Goal: Navigation & Orientation: Find specific page/section

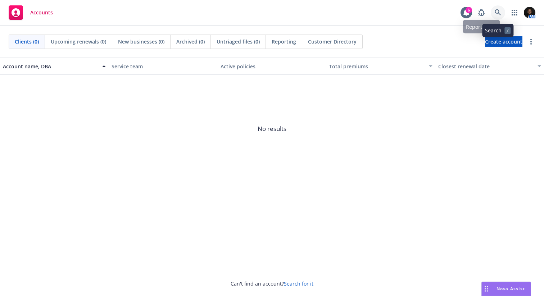
click at [495, 13] on icon at bounding box center [498, 12] width 6 height 6
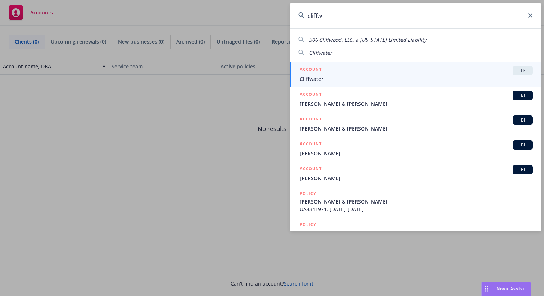
type input "cliffw"
click at [352, 74] on div "ACCOUNT TR" at bounding box center [416, 70] width 233 height 9
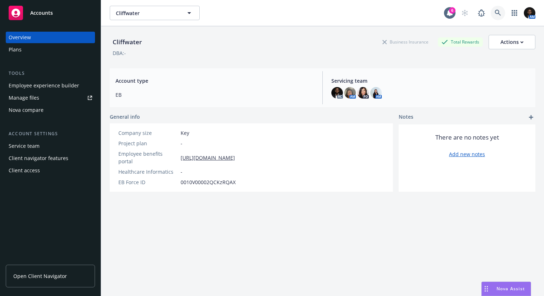
click at [500, 11] on icon at bounding box center [498, 13] width 6 height 6
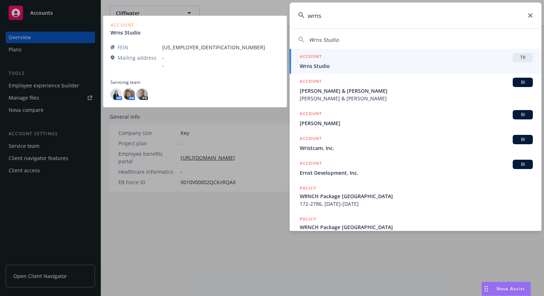
type input "wrns"
click at [432, 65] on span "Wrns Studio" at bounding box center [416, 66] width 233 height 8
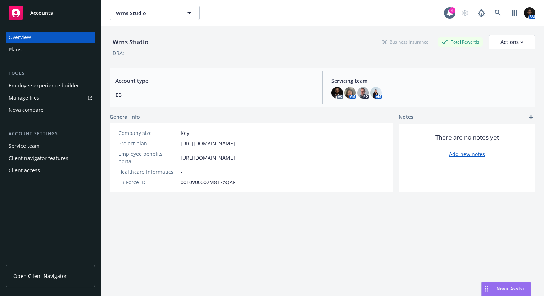
click at [54, 83] on div "Employee experience builder" at bounding box center [44, 86] width 71 height 12
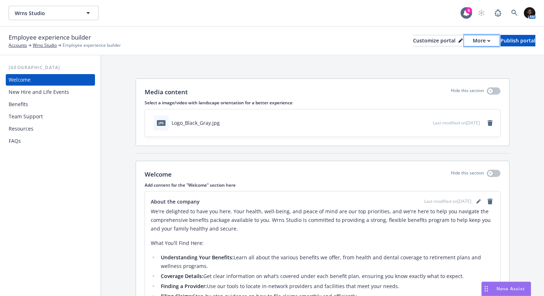
click at [473, 41] on div "More" at bounding box center [482, 40] width 18 height 11
click at [272, 31] on div "Employee experience builder Accounts Wrns Studio Employee experience builder Cu…" at bounding box center [272, 41] width 544 height 29
click at [473, 41] on div "More" at bounding box center [482, 40] width 18 height 11
click at [451, 58] on link "Copy preview link" at bounding box center [444, 57] width 66 height 14
click at [50, 105] on div "Benefits" at bounding box center [50, 105] width 83 height 12
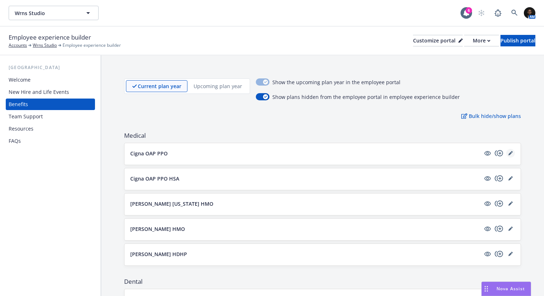
click at [510, 154] on icon "editPencil" at bounding box center [511, 154] width 4 height 4
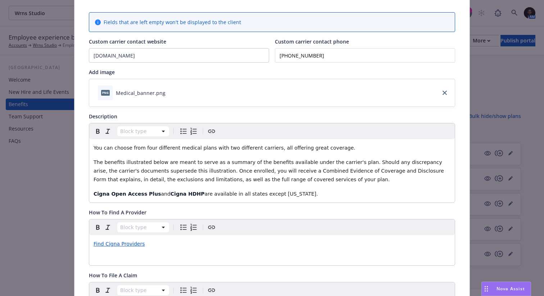
scroll to position [53, 0]
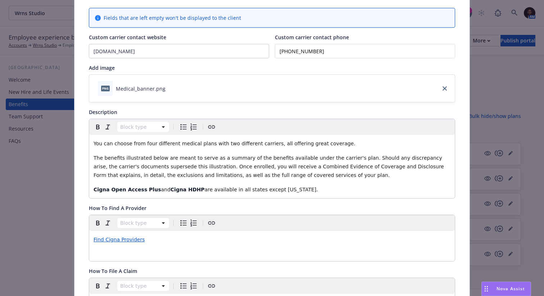
click at [161, 191] on span "and" at bounding box center [165, 190] width 9 height 6
click at [208, 191] on strong "Cigna HDHP" at bounding box center [215, 190] width 34 height 6
click at [395, 193] on p "Cigna Open Access Plus (OAP) PPO and Cigna Open Access Plus (OAP) HDHP are avai…" at bounding box center [272, 189] width 357 height 9
drag, startPoint x: 180, startPoint y: 190, endPoint x: 154, endPoint y: 189, distance: 25.6
click at [161, 189] on span "(OAP) PPO and" at bounding box center [179, 190] width 37 height 6
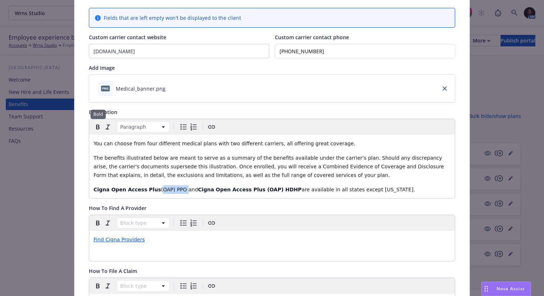
click at [97, 126] on icon "button" at bounding box center [98, 127] width 9 height 9
click at [244, 190] on strong "Cigna Open Access Plus (OAP) HDHP" at bounding box center [254, 190] width 104 height 6
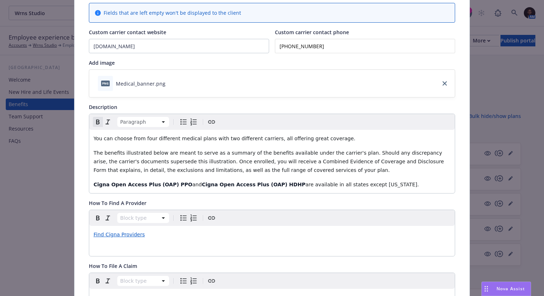
scroll to position [0, 0]
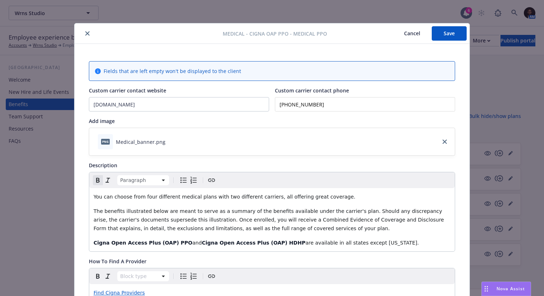
click at [447, 32] on button "Save" at bounding box center [449, 33] width 35 height 14
click at [88, 34] on icon "close" at bounding box center [87, 33] width 4 height 4
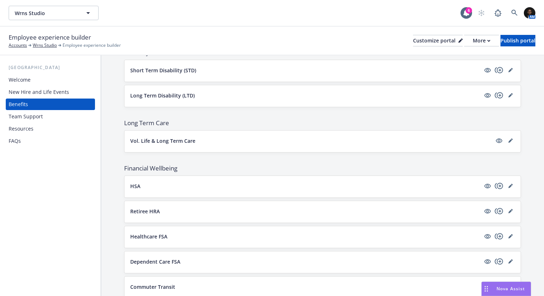
scroll to position [441, 0]
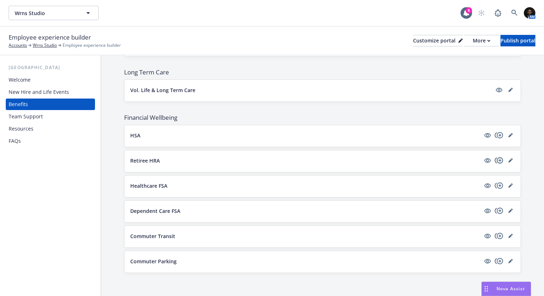
click at [500, 161] on icon "copyPlus" at bounding box center [499, 160] width 8 height 6
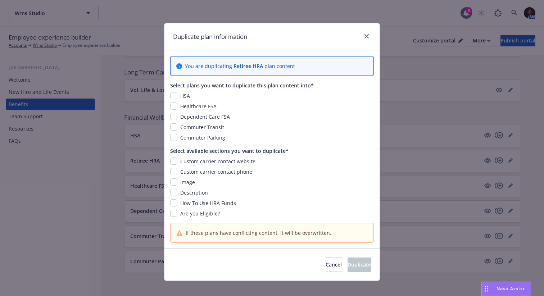
scroll to position [8, 0]
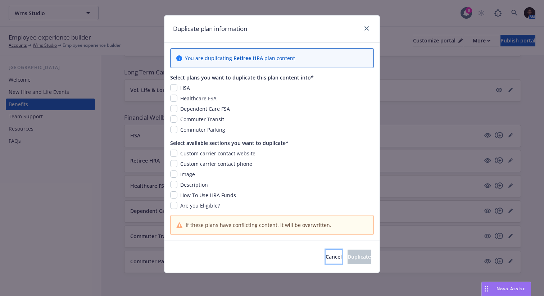
click at [326, 259] on span "Cancel" at bounding box center [334, 256] width 16 height 7
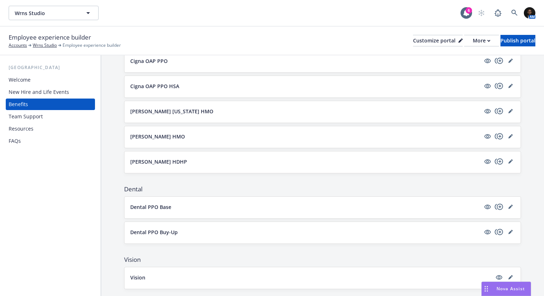
scroll to position [0, 0]
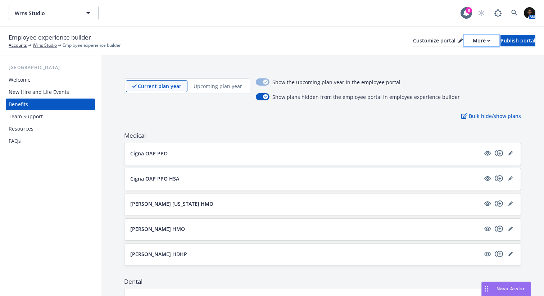
click at [473, 38] on div "More" at bounding box center [482, 40] width 18 height 11
click at [486, 87] on div "Current plan year Upcoming plan year Show the upcoming plan year in the employe…" at bounding box center [322, 89] width 397 height 22
click at [421, 41] on div "Customize portal" at bounding box center [438, 40] width 50 height 11
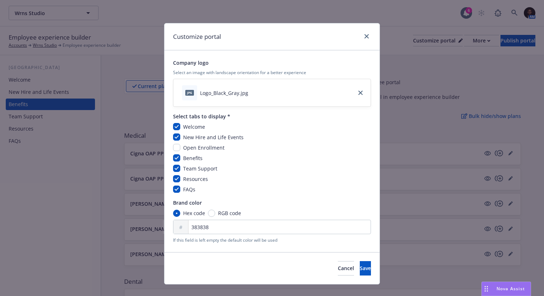
scroll to position [12, 0]
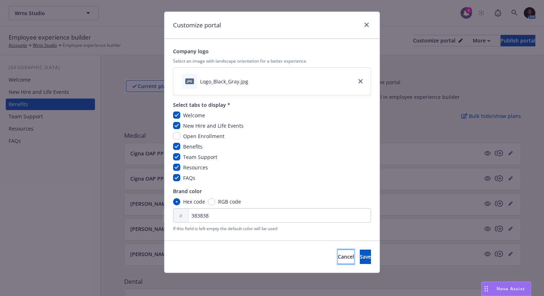
click at [338, 257] on span "Cancel" at bounding box center [346, 256] width 16 height 7
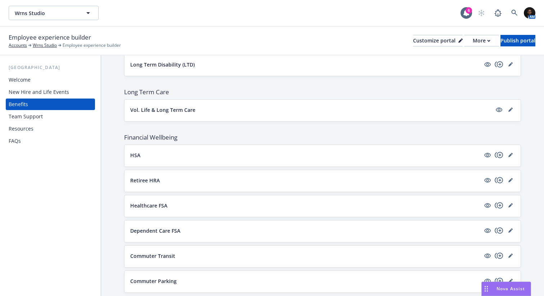
scroll to position [441, 0]
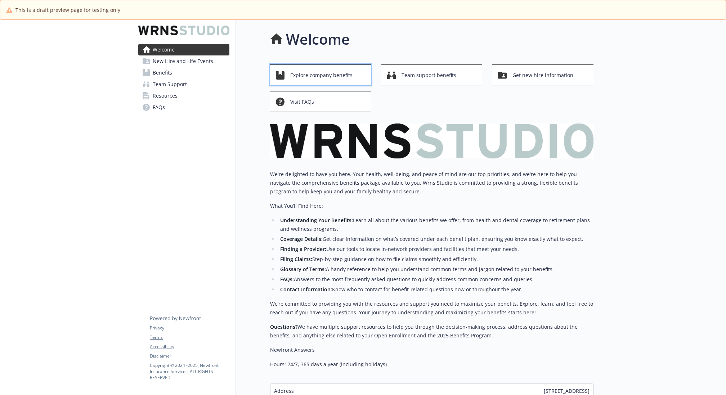
click at [325, 73] on span "Explore company benefits" at bounding box center [321, 75] width 62 height 14
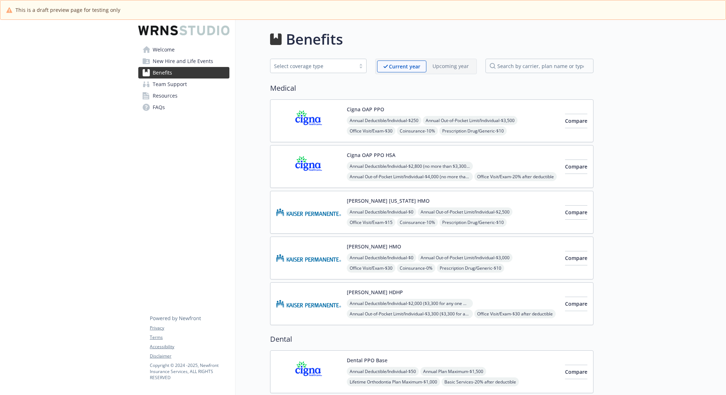
click at [527, 133] on div "Annual Deductible/Individual - $250 Annual Out-of-Pocket Limit/Individual - $3,…" at bounding box center [453, 136] width 212 height 41
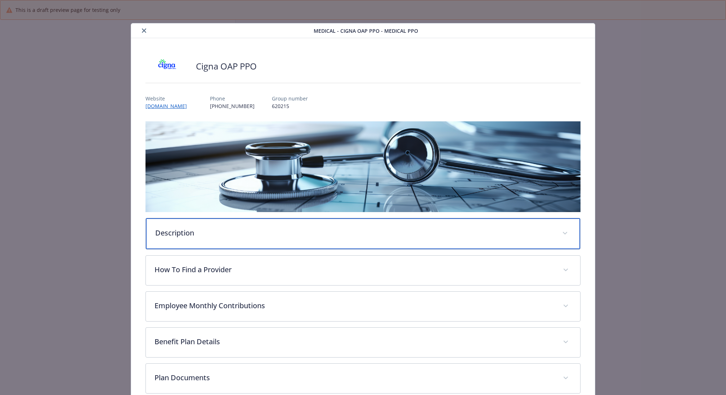
click at [217, 232] on p "Description" at bounding box center [354, 232] width 398 height 11
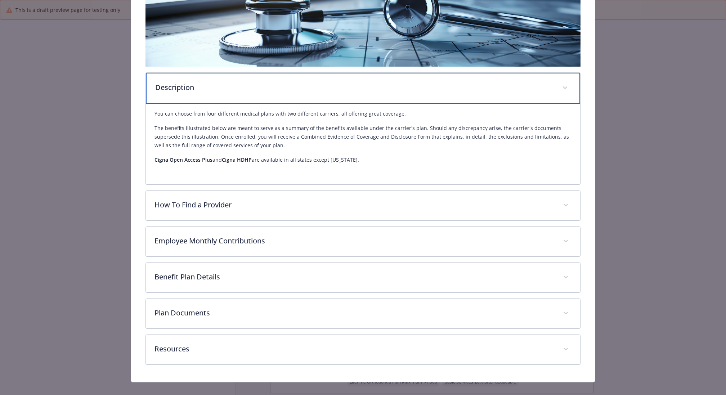
scroll to position [153, 0]
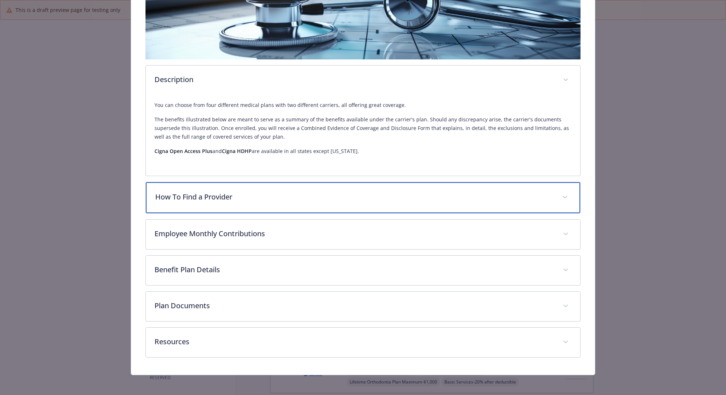
click at [263, 198] on p "How To Find a Provider" at bounding box center [354, 196] width 398 height 11
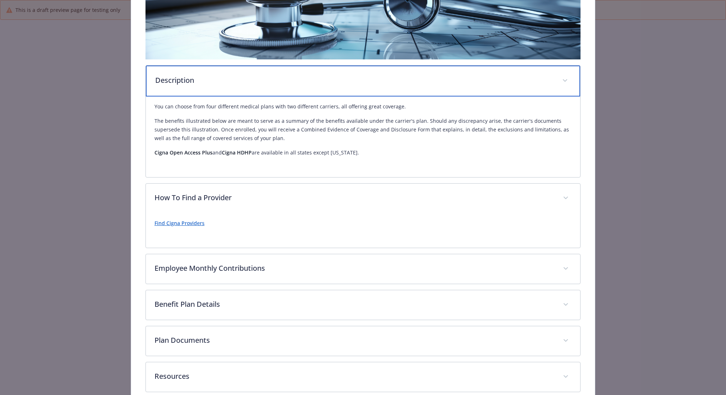
click at [248, 84] on p "Description" at bounding box center [354, 80] width 398 height 11
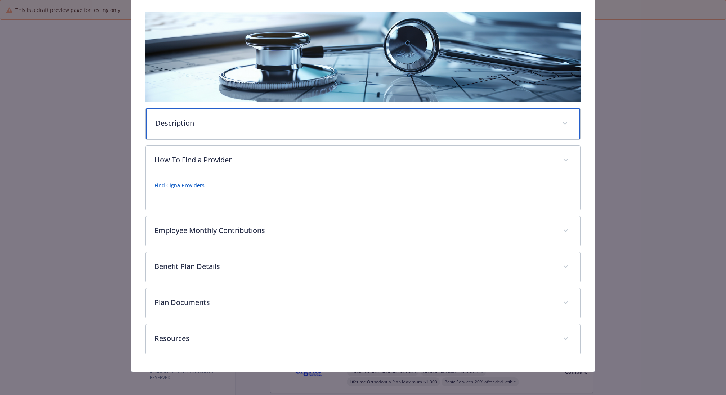
scroll to position [108, 0]
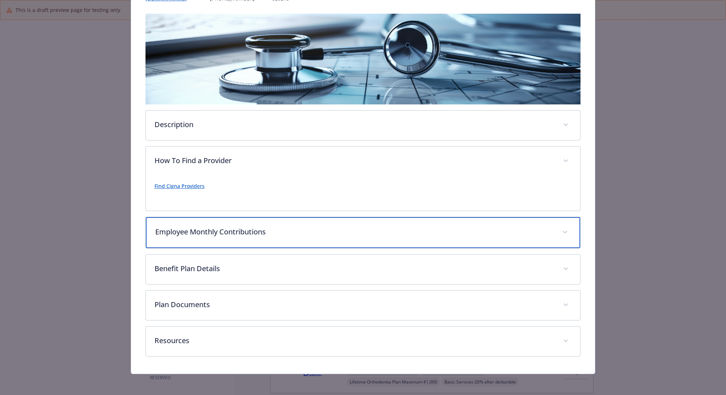
click at [261, 229] on p "Employee Monthly Contributions" at bounding box center [354, 231] width 398 height 11
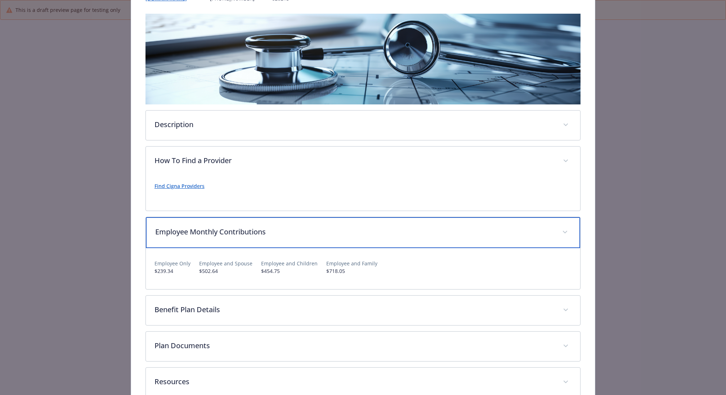
click at [261, 229] on p "Employee Monthly Contributions" at bounding box center [354, 231] width 398 height 11
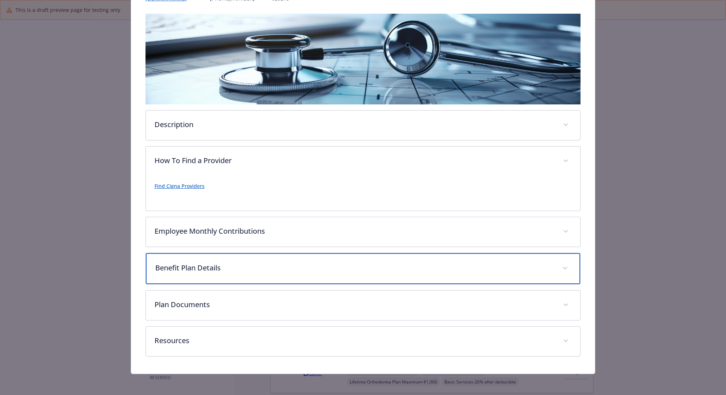
click at [241, 264] on p "Benefit Plan Details" at bounding box center [354, 267] width 398 height 11
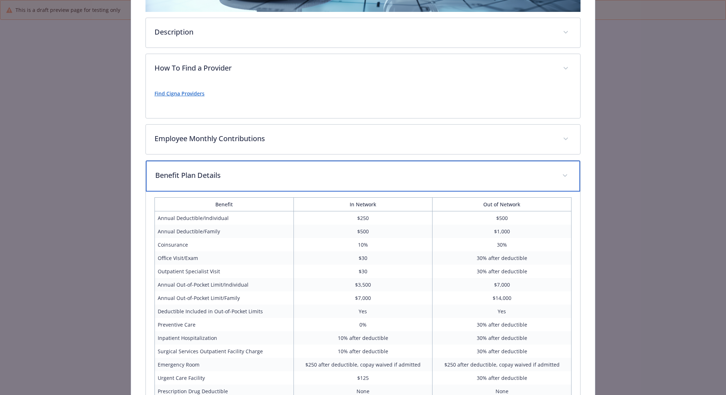
scroll to position [218, 0]
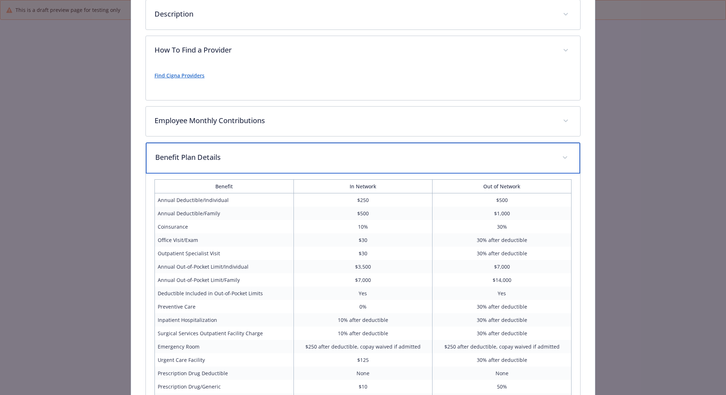
click at [244, 158] on p "Benefit Plan Details" at bounding box center [354, 157] width 398 height 11
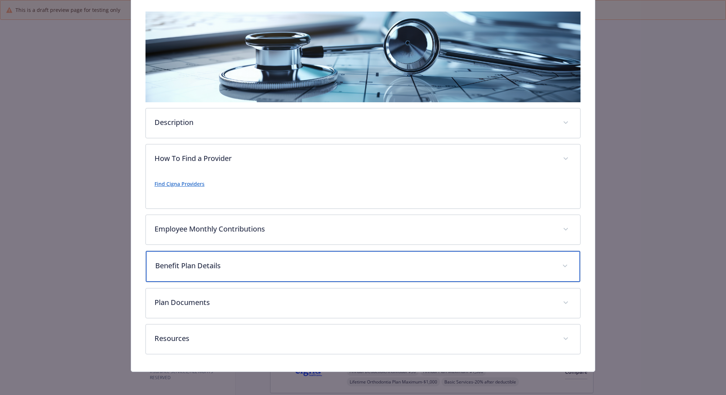
scroll to position [108, 0]
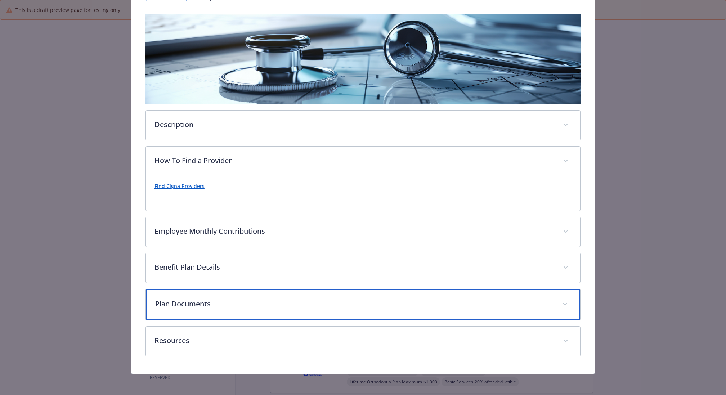
click at [213, 300] on p "Plan Documents" at bounding box center [354, 303] width 398 height 11
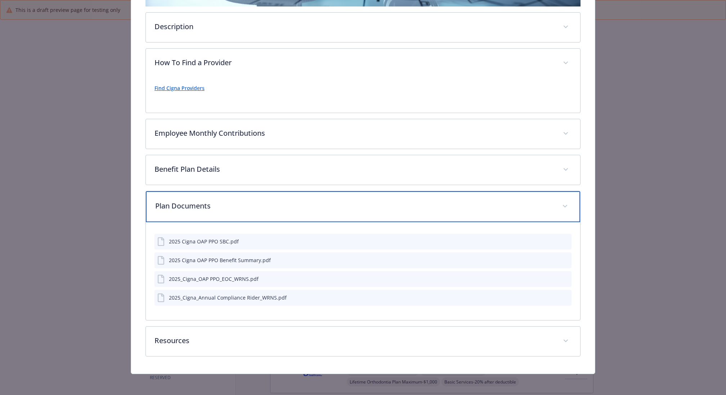
click at [227, 202] on p "Plan Documents" at bounding box center [354, 205] width 398 height 11
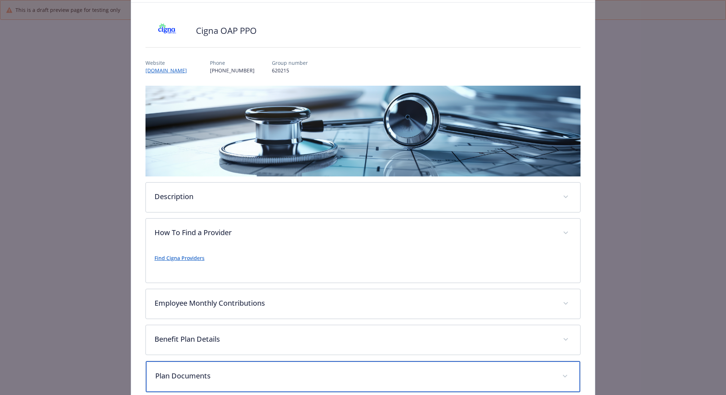
scroll to position [0, 0]
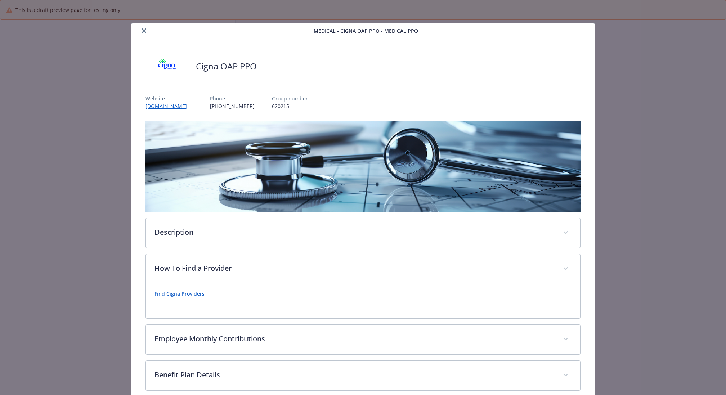
click at [143, 29] on icon "close" at bounding box center [144, 30] width 4 height 4
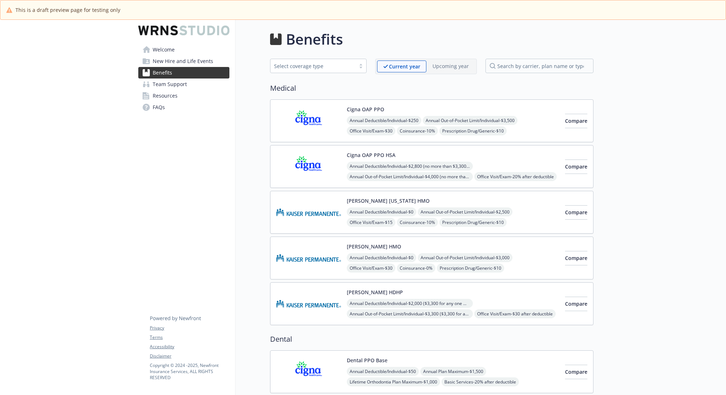
click at [490, 162] on div "Annual Deductible/Individual - $2,800 (no more than $3,300 per individual - wit…" at bounding box center [453, 187] width 212 height 51
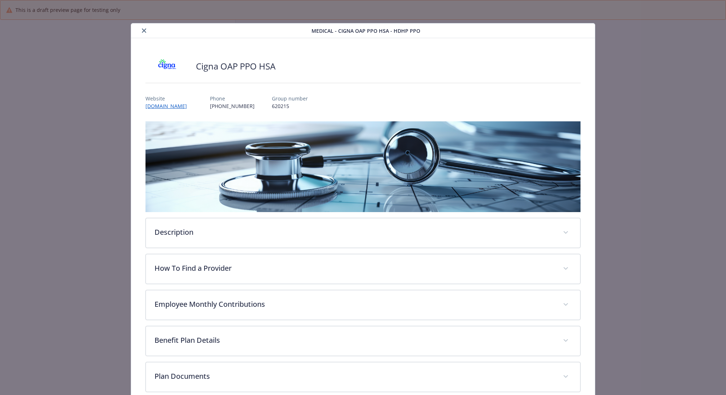
scroll to position [22, 0]
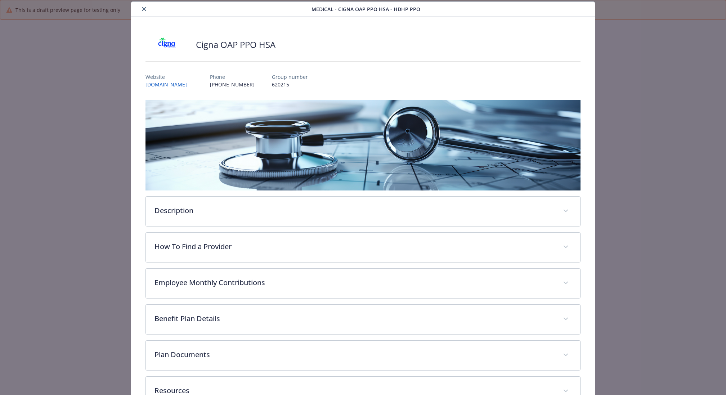
click at [143, 13] on div "Medical - Cigna OAP PPO HSA - HDHP PPO" at bounding box center [363, 9] width 464 height 15
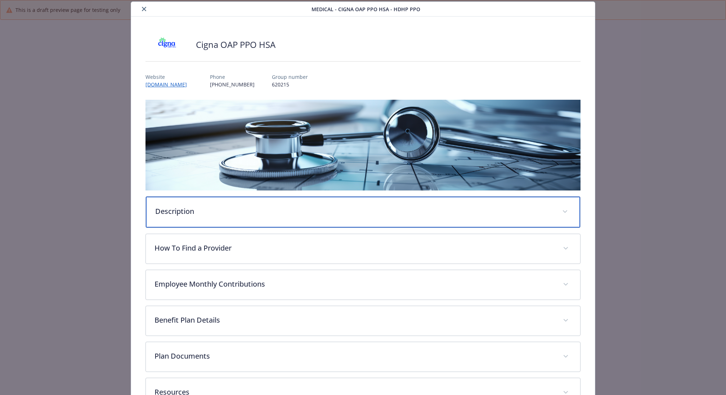
click at [228, 216] on div "Description" at bounding box center [363, 212] width 434 height 31
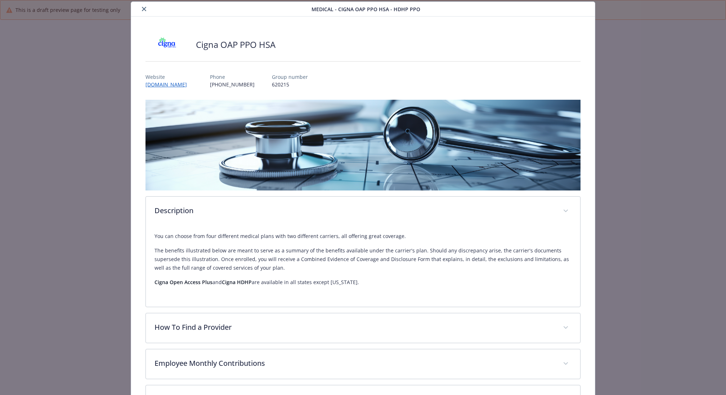
click at [143, 9] on icon "close" at bounding box center [144, 9] width 4 height 4
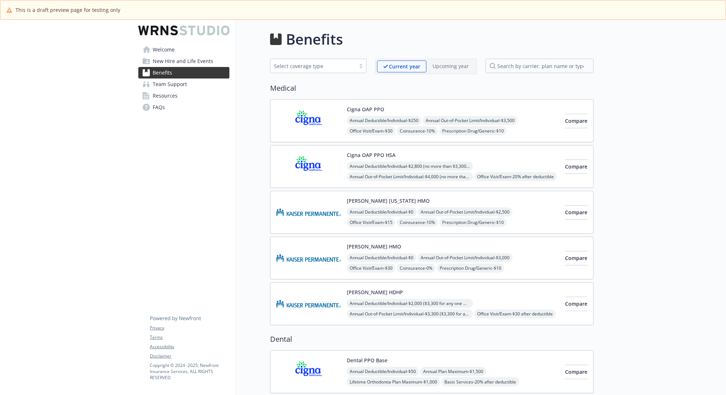
click at [422, 104] on div "Cigna OAP PPO Annual Deductible/Individual - $250 Annual Out-of-Pocket Limit/In…" at bounding box center [431, 120] width 323 height 43
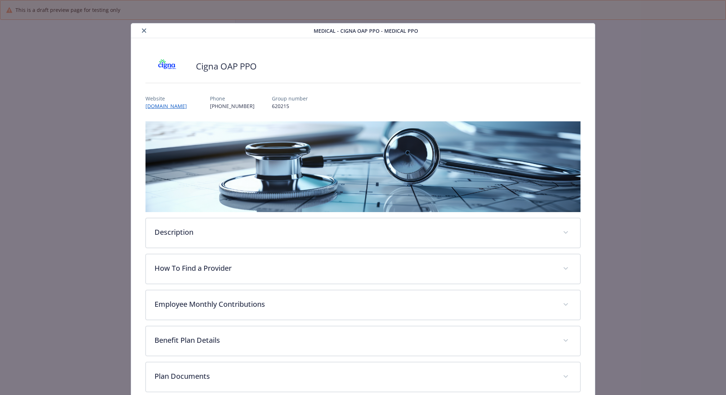
scroll to position [22, 0]
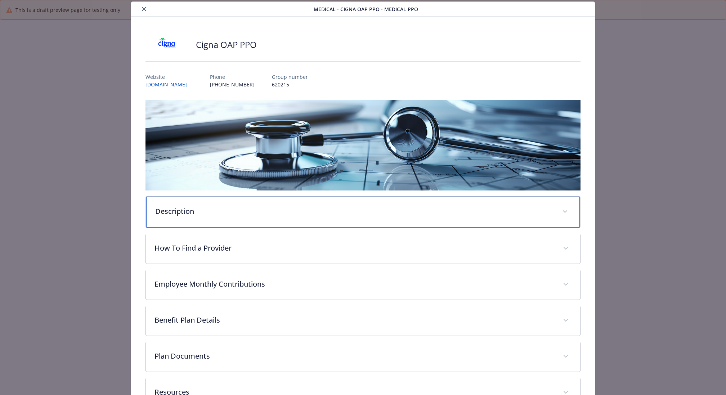
click at [324, 217] on div "Description" at bounding box center [363, 212] width 434 height 31
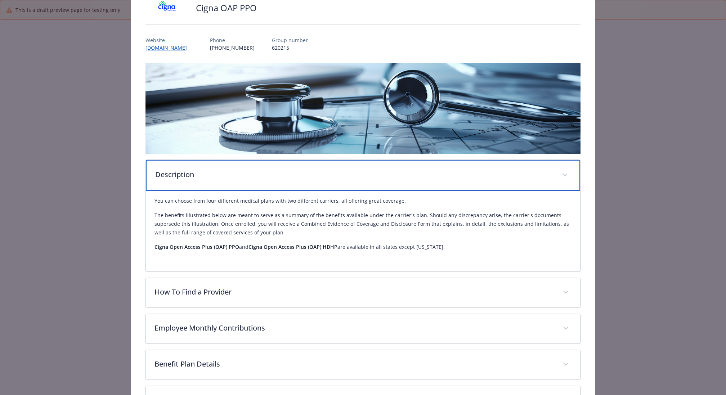
scroll to position [0, 0]
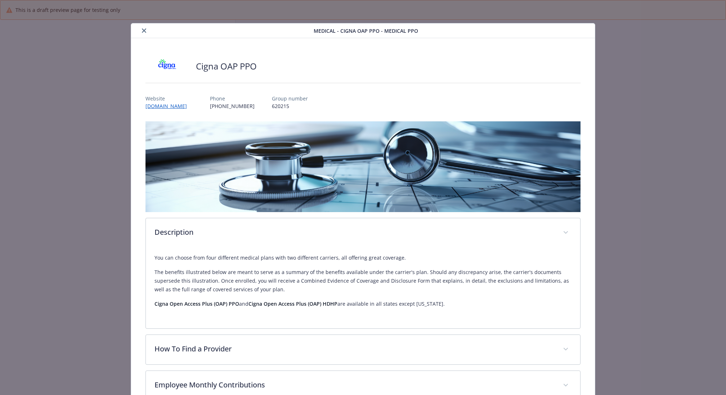
click at [145, 32] on icon "close" at bounding box center [144, 30] width 4 height 4
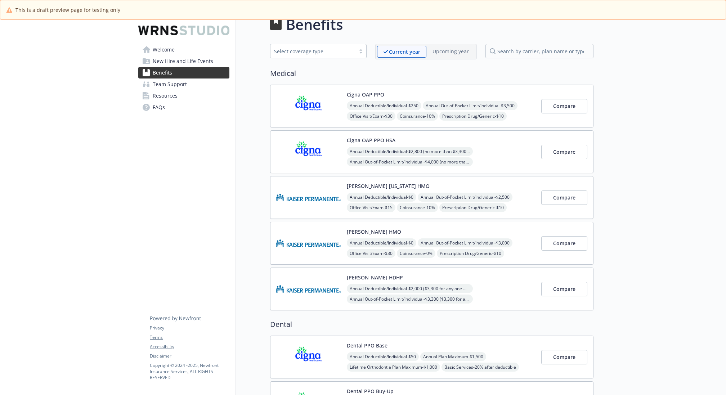
scroll to position [35, 0]
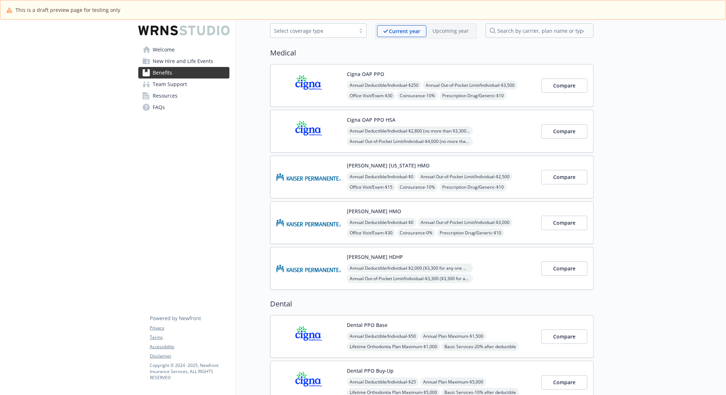
click at [449, 162] on div "Kaiser Hawaii HMO Annual Deductible/Individual - $0 Annual Out-of-Pocket Limit/…" at bounding box center [441, 177] width 189 height 31
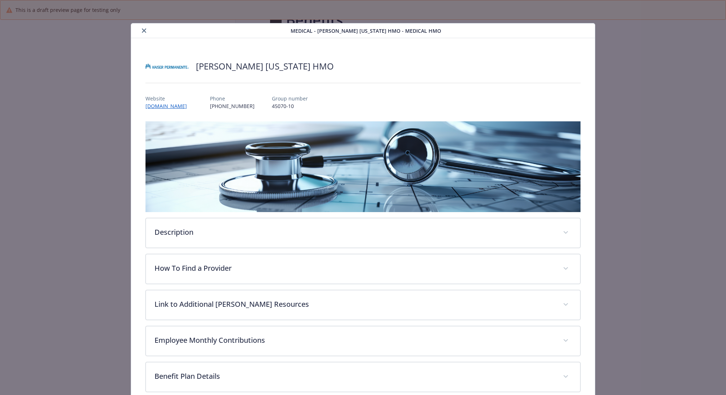
scroll to position [35, 0]
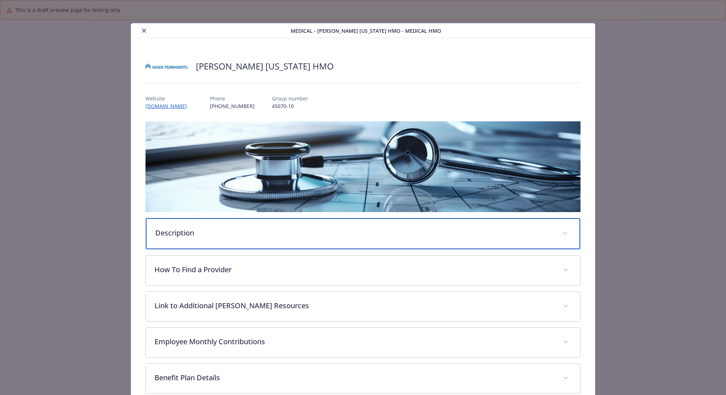
click at [229, 242] on div "Description" at bounding box center [363, 233] width 434 height 31
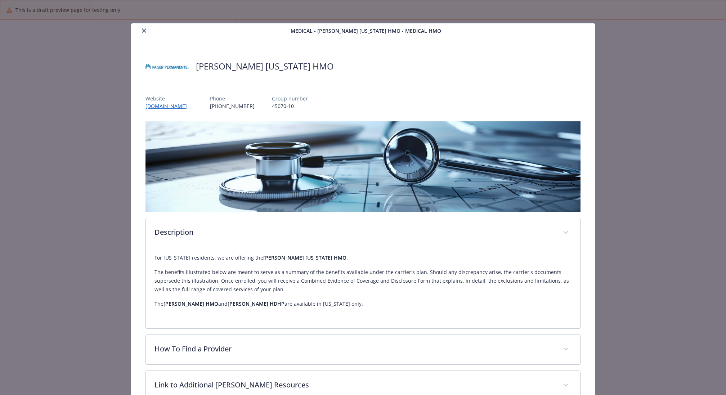
click at [145, 28] on icon "close" at bounding box center [144, 30] width 4 height 4
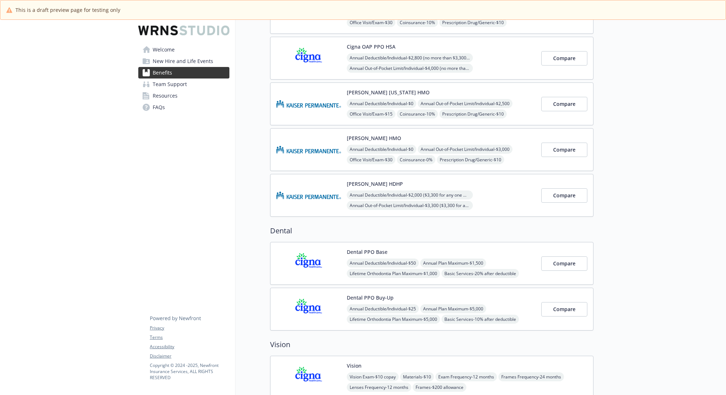
scroll to position [125, 0]
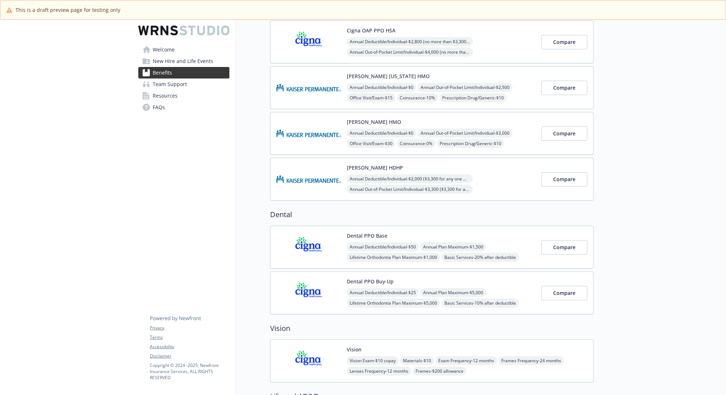
click at [516, 235] on div "Dental PPO Base Annual Deductible/Individual - $50 Annual Plan Maximum - $1,500…" at bounding box center [441, 247] width 189 height 31
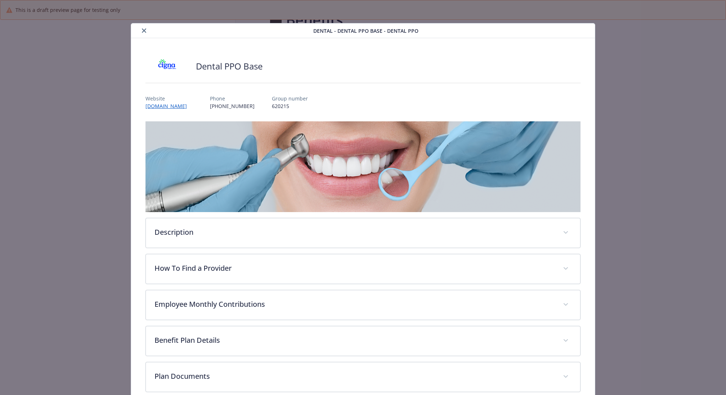
scroll to position [125, 0]
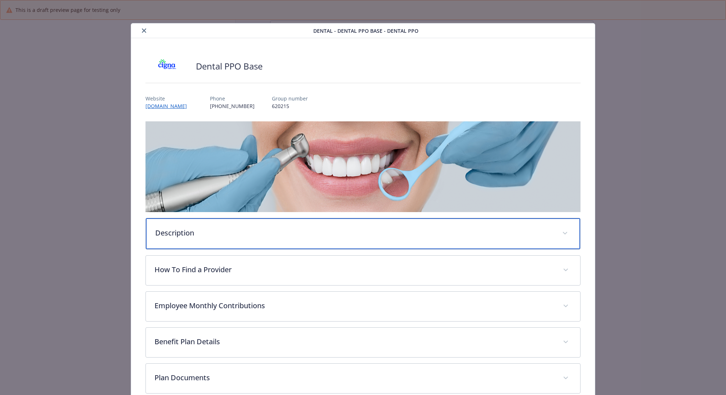
click at [302, 228] on p "Description" at bounding box center [354, 232] width 398 height 11
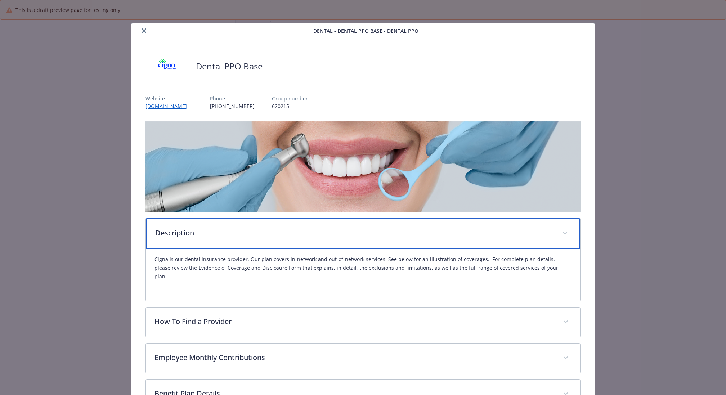
click at [302, 228] on p "Description" at bounding box center [354, 232] width 398 height 11
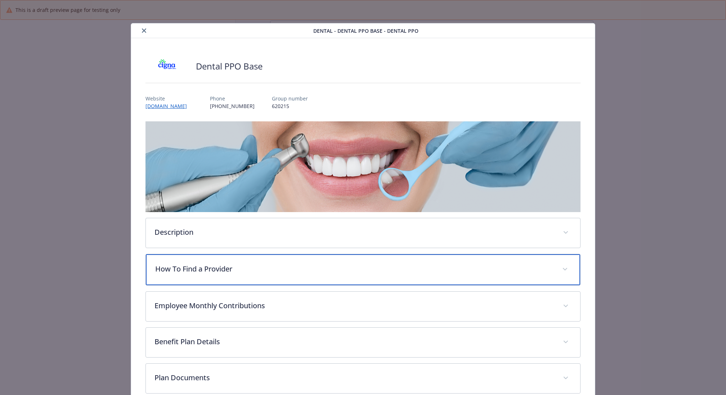
click at [290, 261] on div "How To Find a Provider" at bounding box center [363, 269] width 434 height 31
click at [289, 265] on p "How To Find a Provider" at bounding box center [354, 268] width 398 height 11
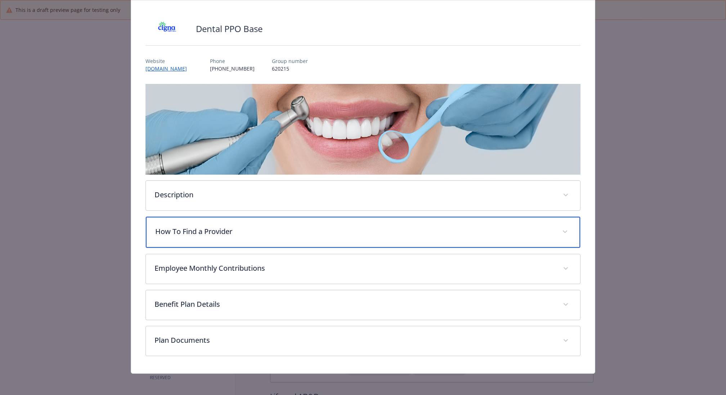
scroll to position [0, 0]
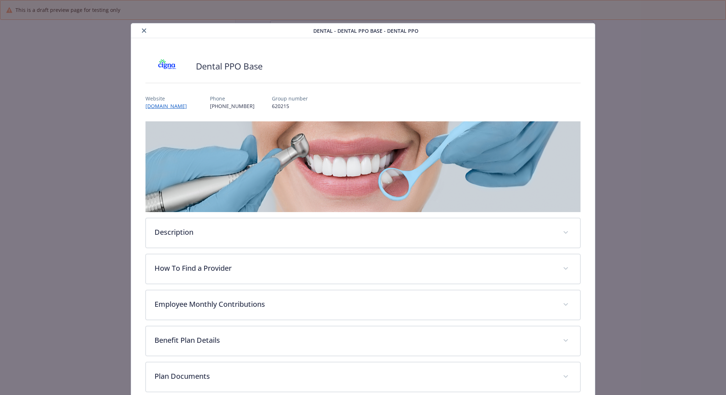
click at [146, 29] on icon "close" at bounding box center [144, 30] width 4 height 4
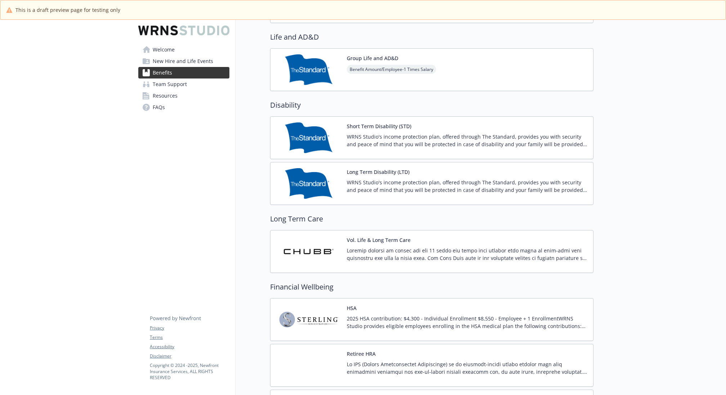
scroll to position [482, 0]
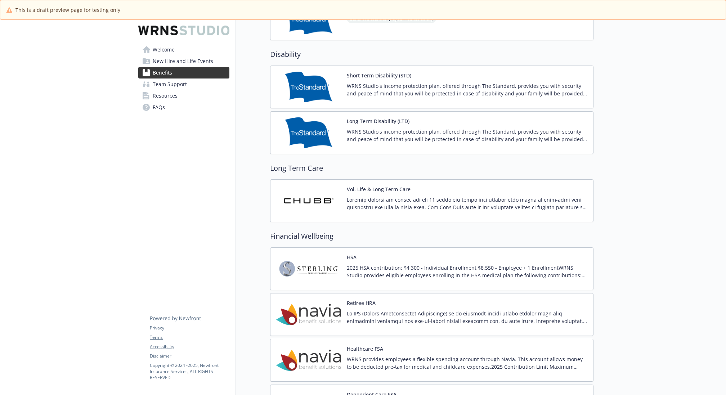
click at [451, 310] on p at bounding box center [467, 317] width 240 height 15
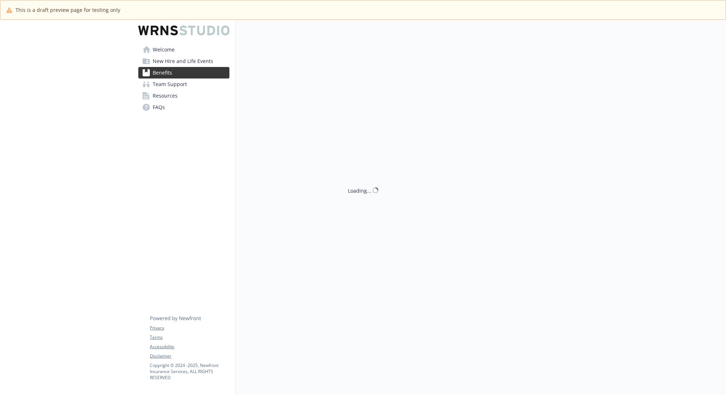
scroll to position [534, 0]
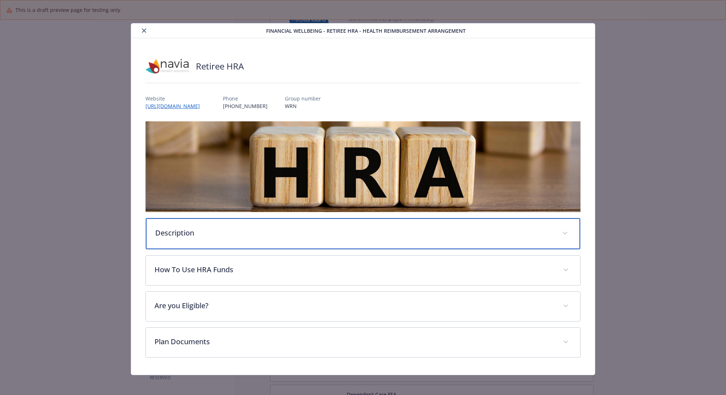
click at [292, 227] on p "Description" at bounding box center [354, 232] width 398 height 11
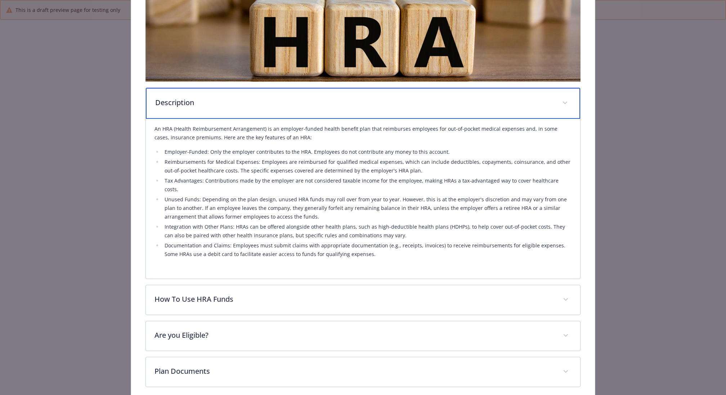
scroll to position [150, 0]
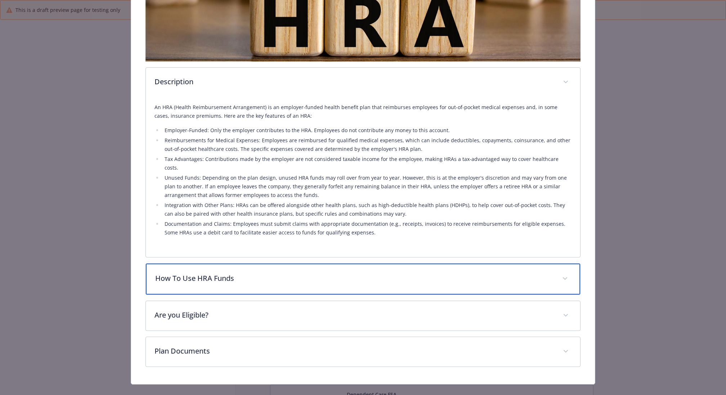
click at [297, 274] on div "How To Use HRA Funds" at bounding box center [363, 278] width 434 height 31
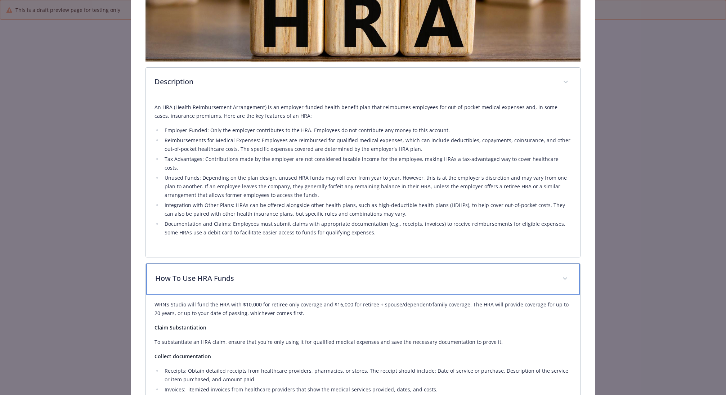
click at [297, 274] on div "How To Use HRA Funds" at bounding box center [363, 278] width 434 height 31
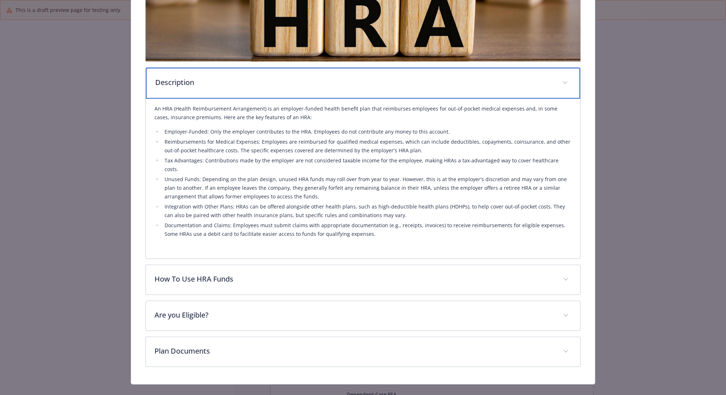
click at [300, 82] on p "Description" at bounding box center [354, 82] width 398 height 11
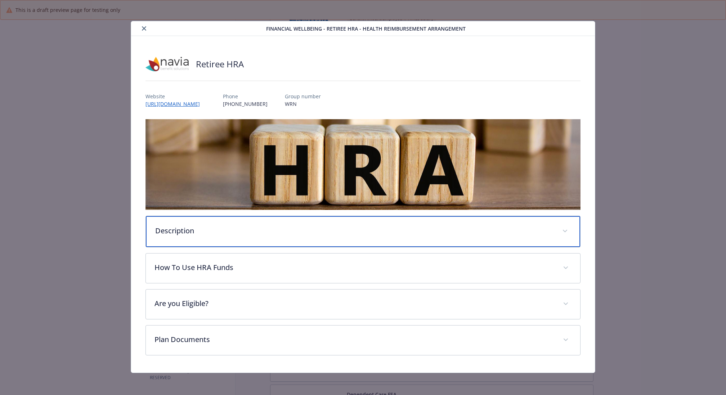
scroll to position [1, 0]
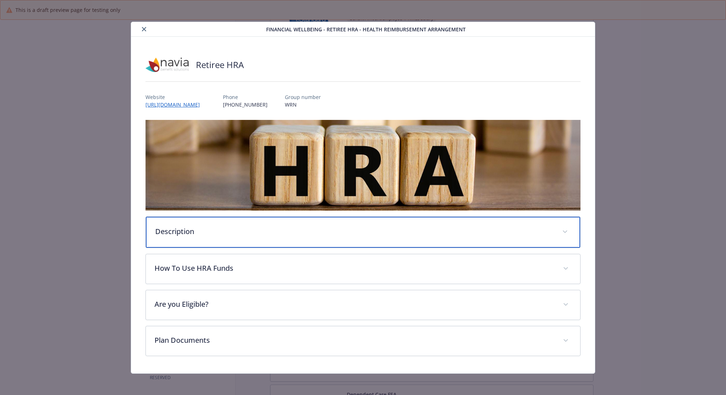
click at [283, 227] on p "Description" at bounding box center [354, 231] width 398 height 11
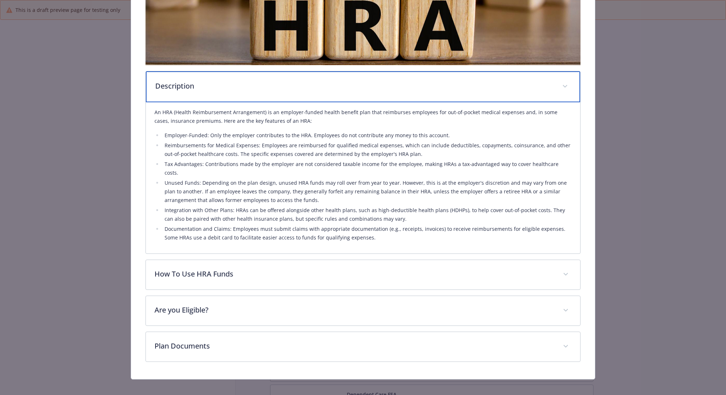
scroll to position [150, 0]
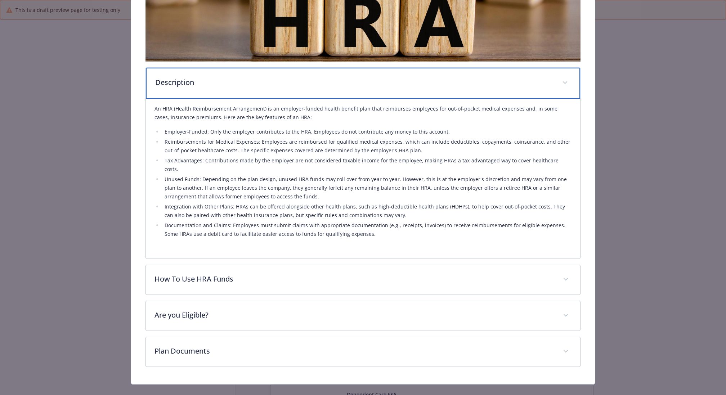
click at [306, 85] on p "Description" at bounding box center [354, 82] width 398 height 11
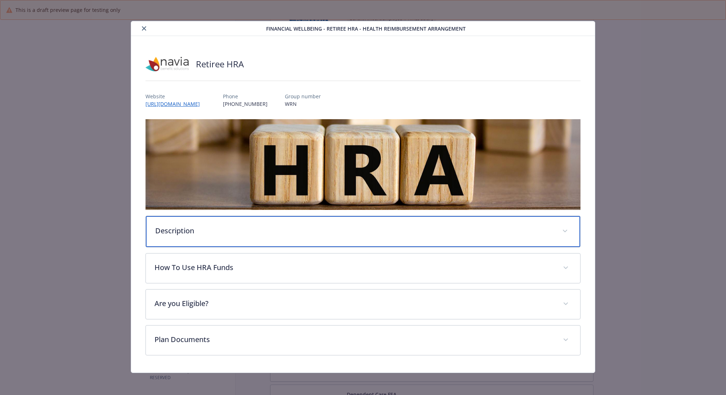
scroll to position [1, 0]
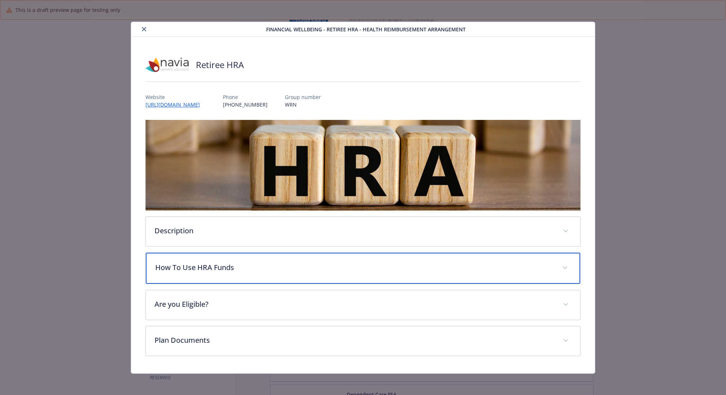
click at [277, 266] on p "How To Use HRA Funds" at bounding box center [354, 267] width 398 height 11
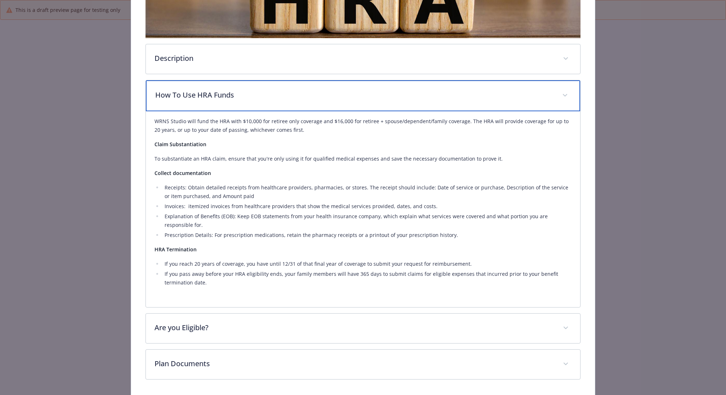
scroll to position [197, 0]
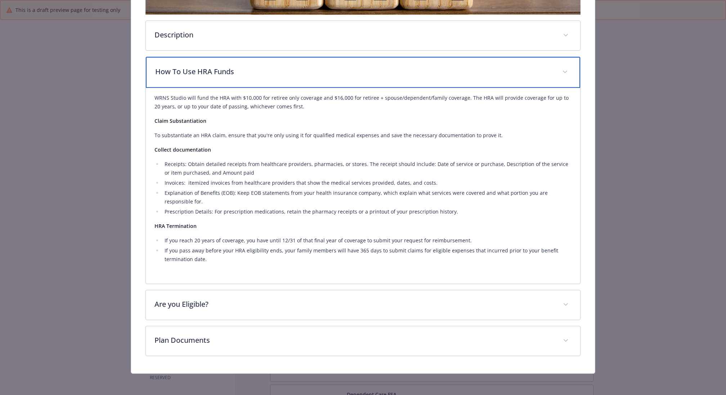
click at [326, 67] on p "How To Use HRA Funds" at bounding box center [354, 71] width 398 height 11
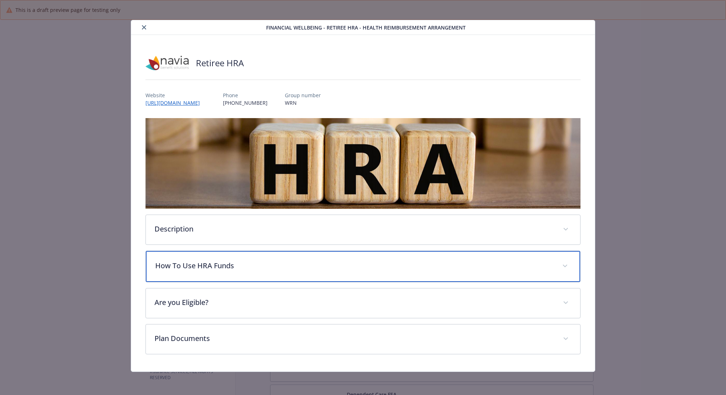
scroll to position [1, 0]
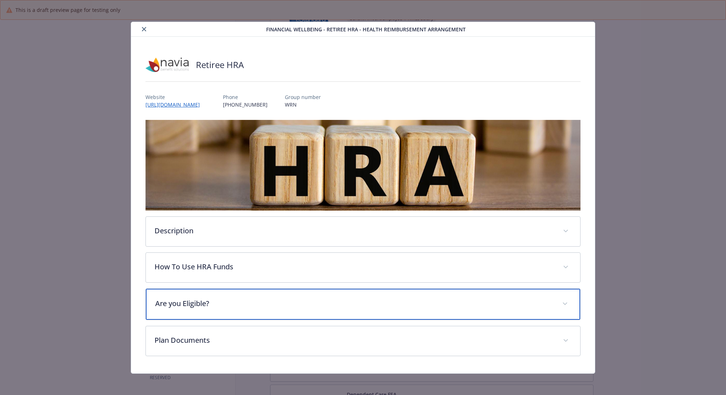
click at [265, 298] on p "Are you Eligible?" at bounding box center [354, 303] width 398 height 11
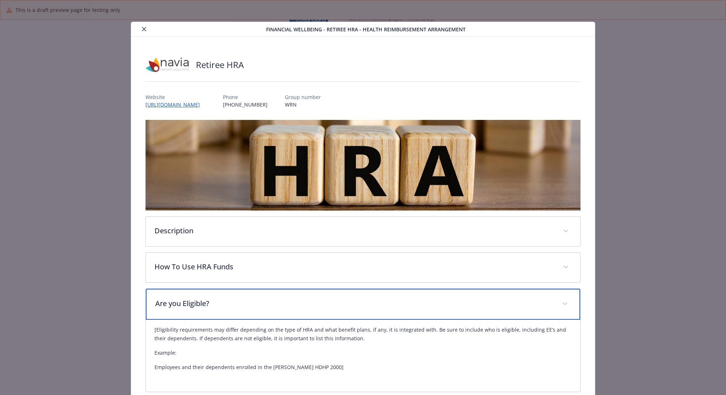
scroll to position [66, 0]
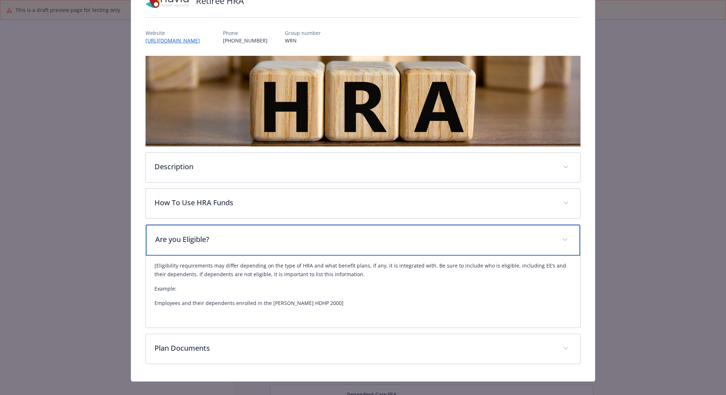
click at [334, 242] on p "Are you Eligible?" at bounding box center [354, 239] width 398 height 11
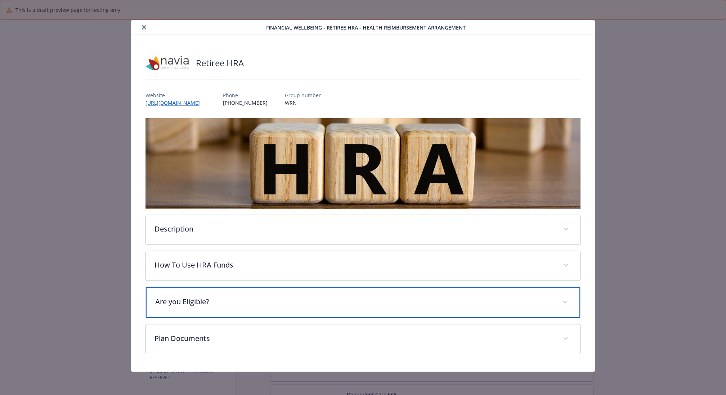
scroll to position [1, 0]
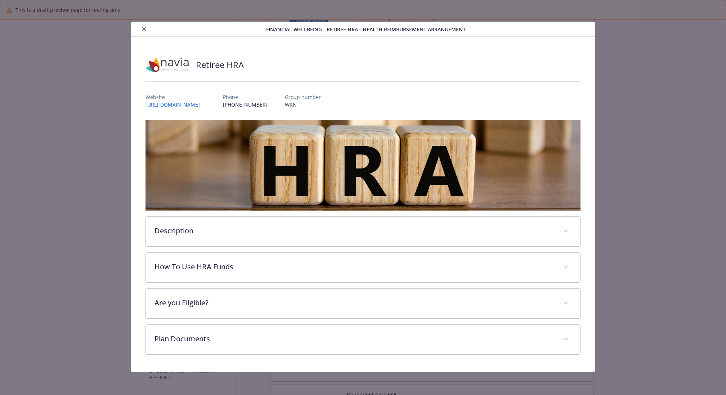
click at [144, 31] on button "close" at bounding box center [144, 29] width 9 height 9
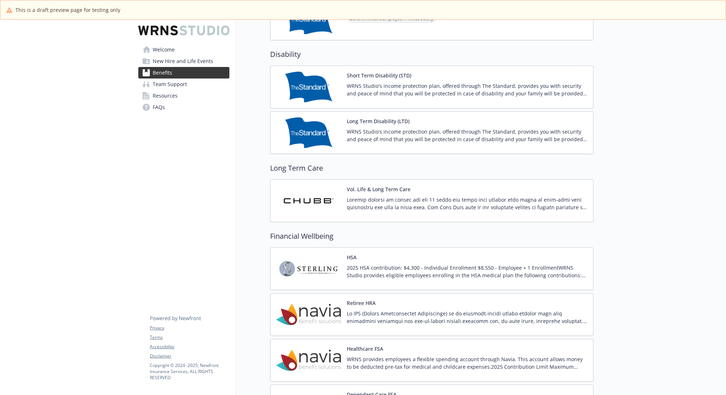
click at [177, 50] on link "Welcome" at bounding box center [183, 50] width 91 height 12
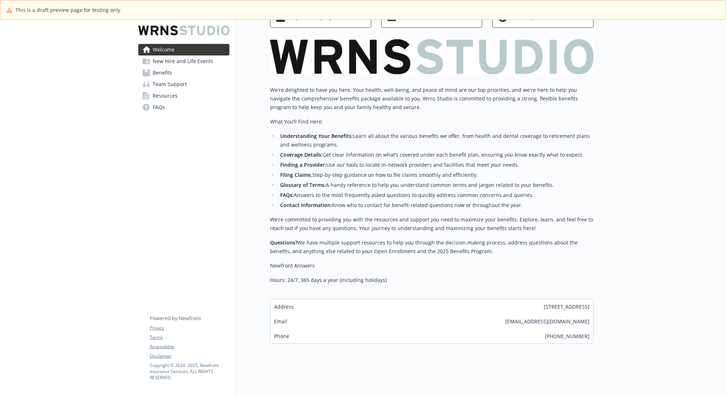
scroll to position [84, 0]
click at [175, 110] on link "FAQs" at bounding box center [183, 107] width 91 height 12
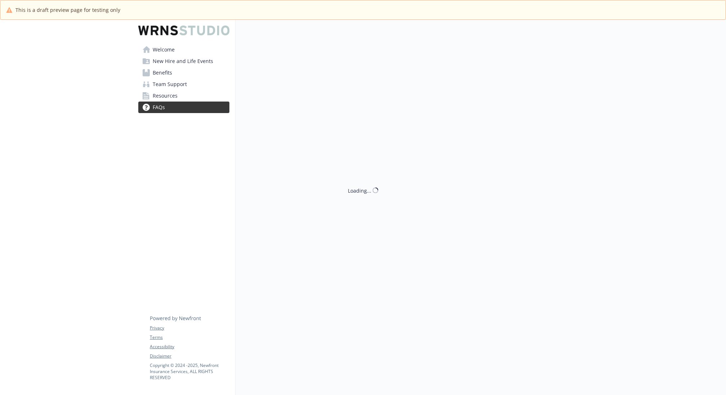
scroll to position [84, 0]
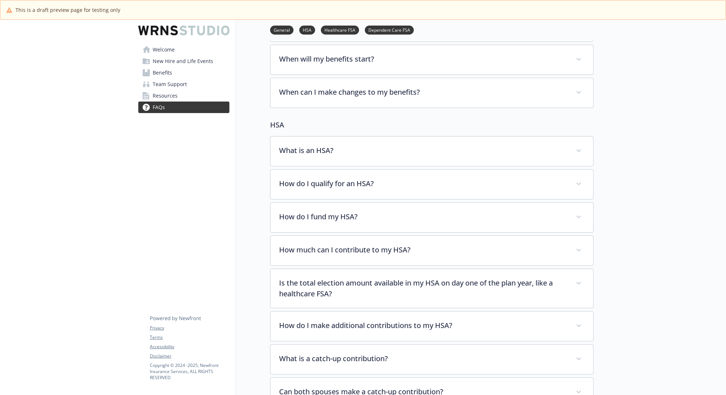
click at [166, 49] on span "Welcome" at bounding box center [164, 50] width 22 height 12
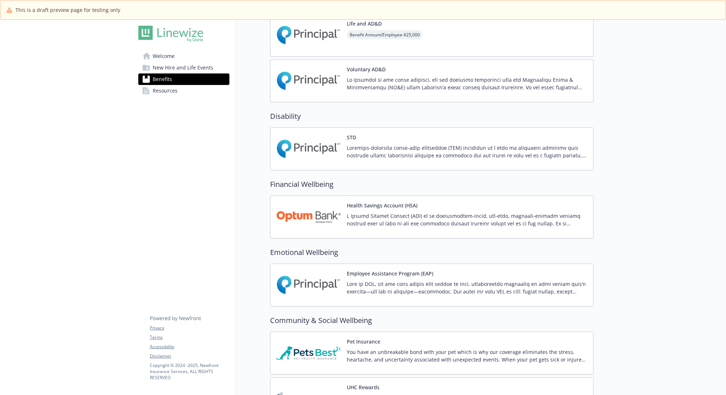
scroll to position [500, 0]
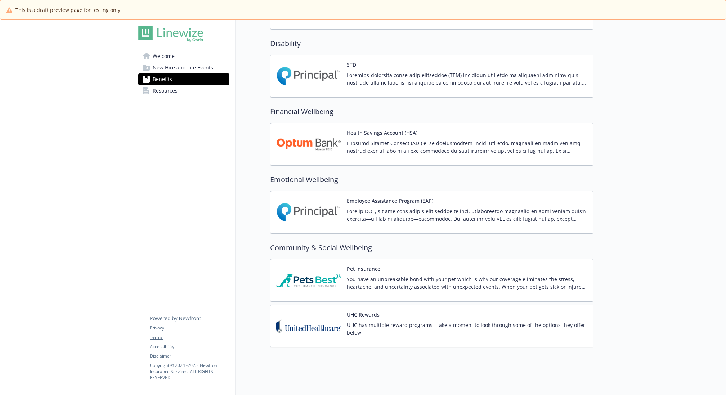
click at [457, 218] on p at bounding box center [467, 214] width 240 height 15
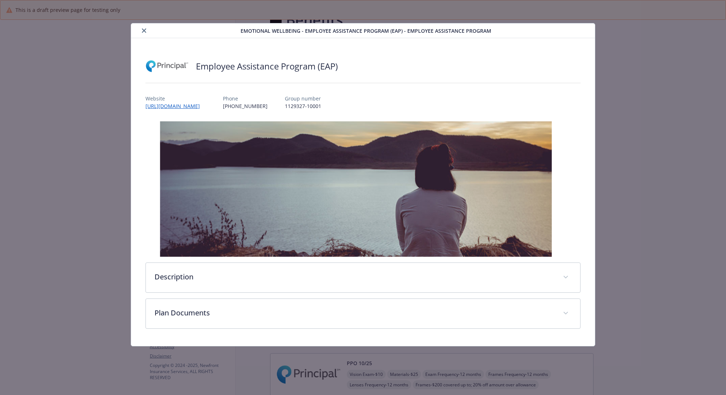
scroll to position [500, 0]
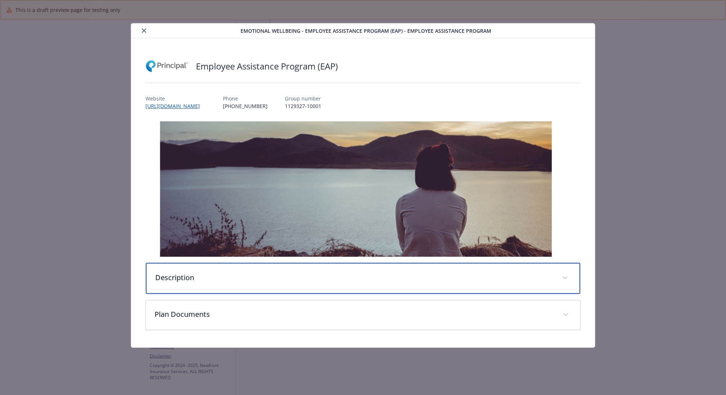
click at [324, 277] on p "Description" at bounding box center [354, 277] width 398 height 11
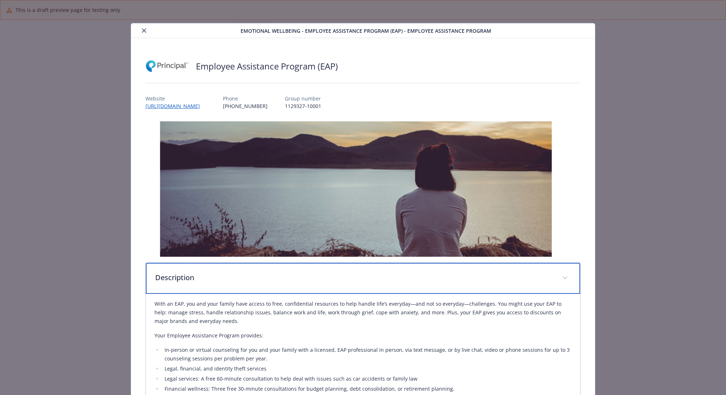
click at [324, 277] on p "Description" at bounding box center [354, 277] width 398 height 11
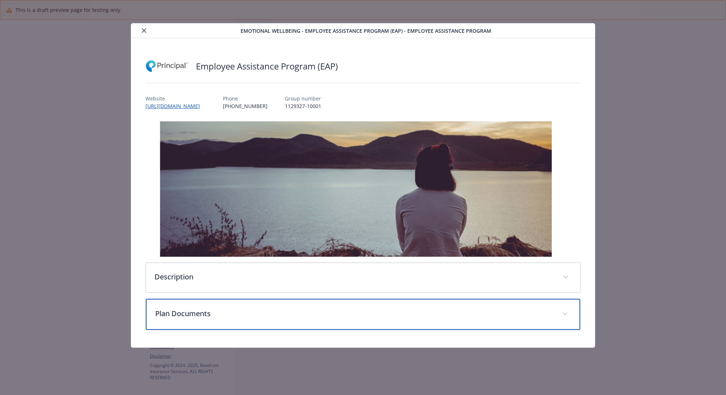
click at [304, 313] on p "Plan Documents" at bounding box center [354, 313] width 398 height 11
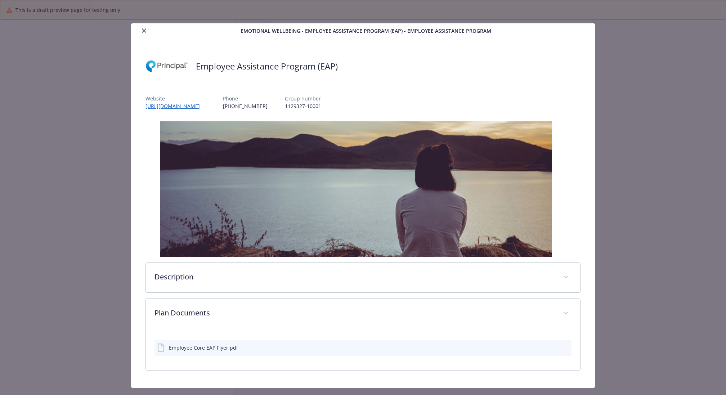
click at [146, 31] on button "close" at bounding box center [144, 30] width 9 height 9
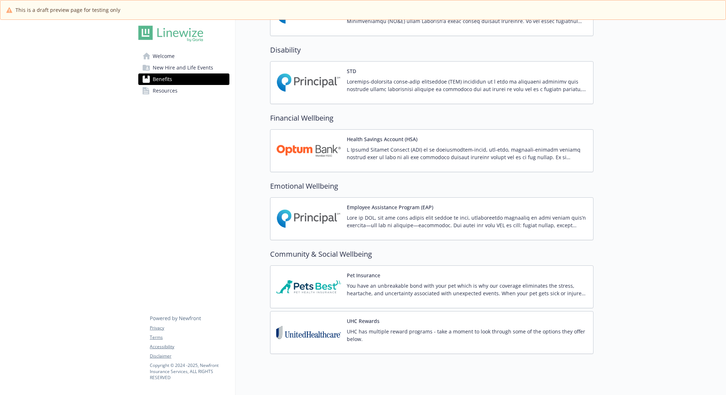
scroll to position [500, 0]
